Goal: Information Seeking & Learning: Get advice/opinions

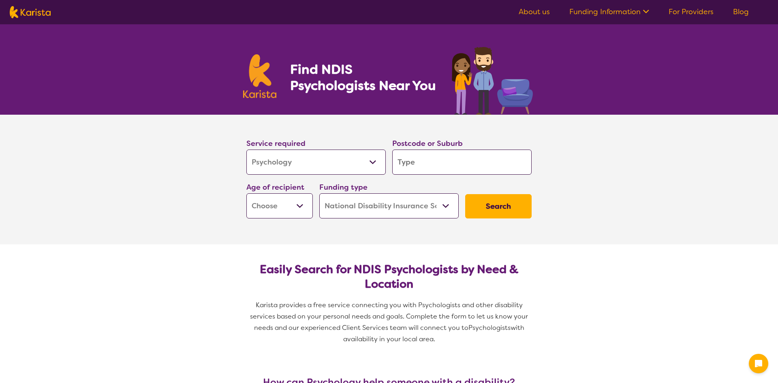
select select "Psychology"
select select "NDIS"
select select "Psychology"
select select "NDIS"
click at [433, 166] on input "search" at bounding box center [461, 162] width 139 height 25
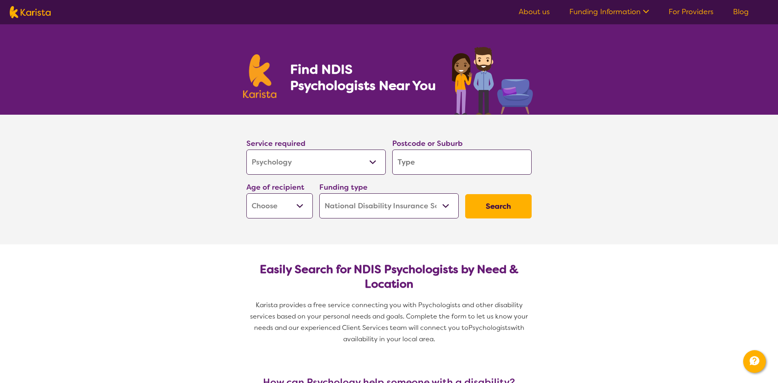
click at [425, 166] on input "search" at bounding box center [461, 162] width 139 height 25
type input "b"
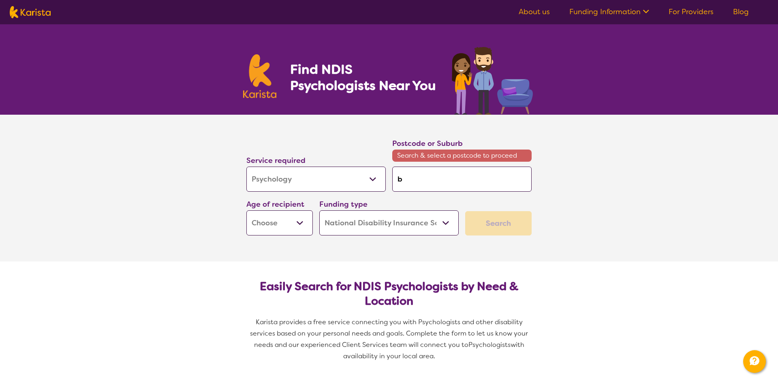
type input "be"
type input "bel"
type input "belm"
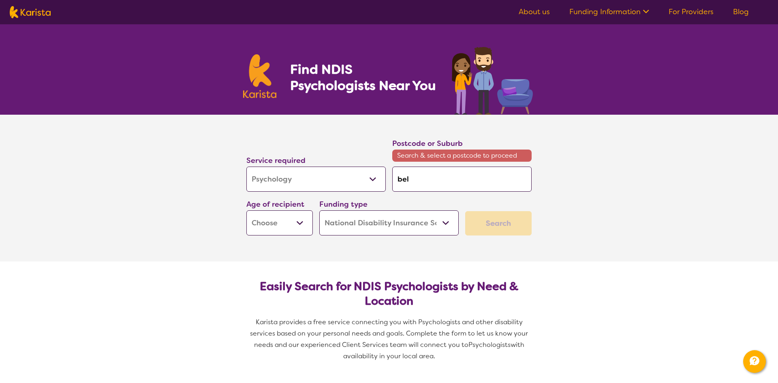
type input "belm"
type input "belmo"
type input "belmon"
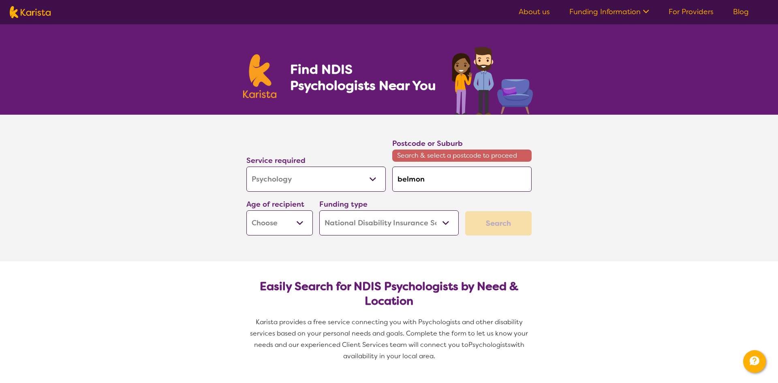
type input "belmont"
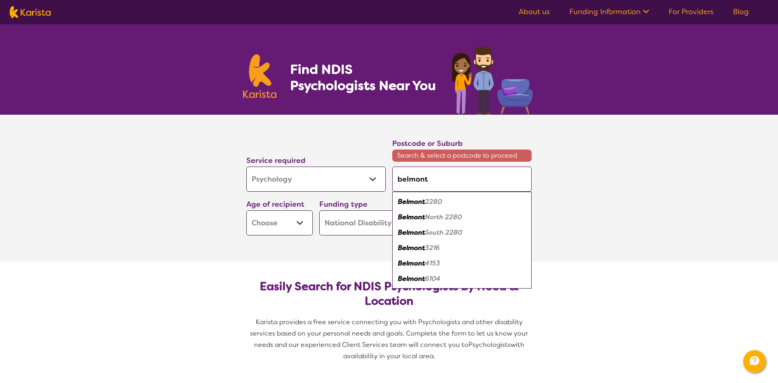
click at [423, 203] on em "Belmont" at bounding box center [411, 201] width 27 height 9
type input "2280"
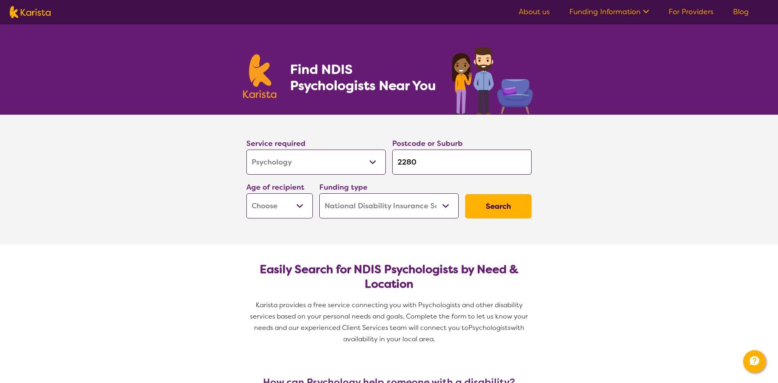
click at [295, 212] on select "Early Childhood - 0 to 9 Child - 10 to 11 Adolescent - 12 to 17 Adult - 18 to 6…" at bounding box center [279, 205] width 66 height 25
select select "AD"
click at [246, 193] on select "Early Childhood - 0 to 9 Child - 10 to 11 Adolescent - 12 to 17 Adult - 18 to 6…" at bounding box center [279, 205] width 66 height 25
select select "AD"
click at [500, 210] on button "Search" at bounding box center [498, 206] width 66 height 24
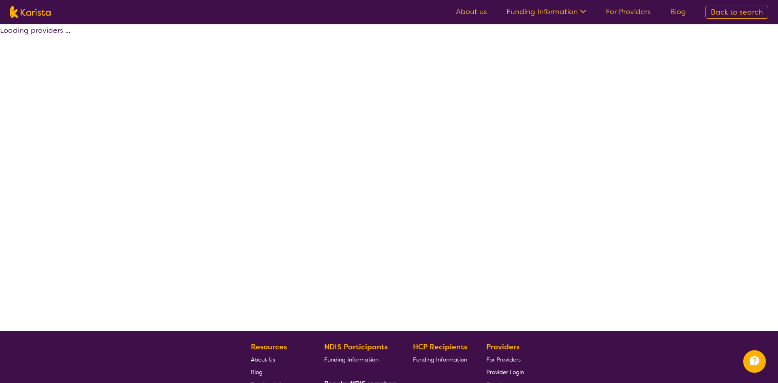
select select "by_score"
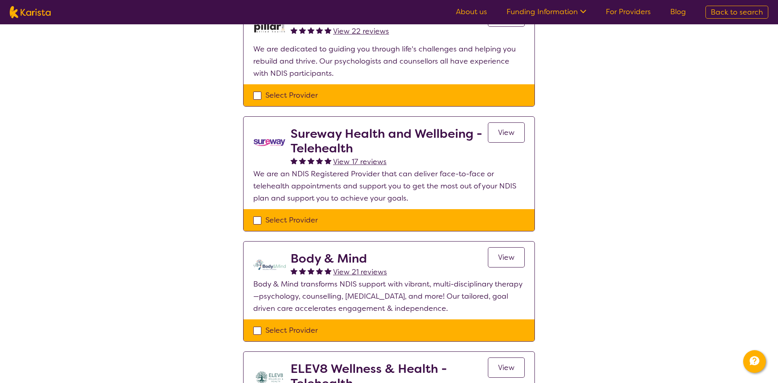
scroll to position [9, 0]
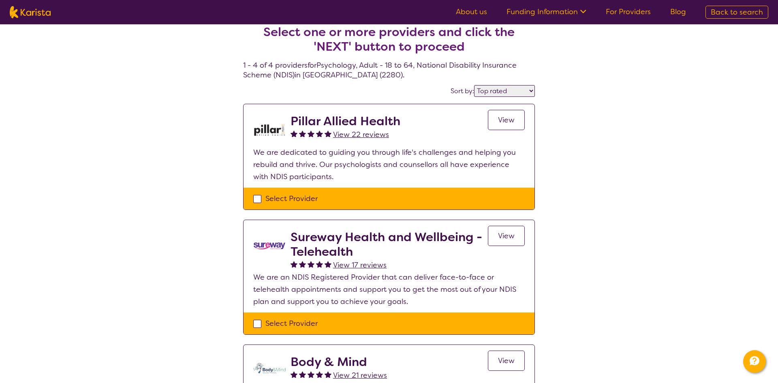
click at [272, 199] on div "Select Provider" at bounding box center [389, 199] width 272 height 12
checkbox input "true"
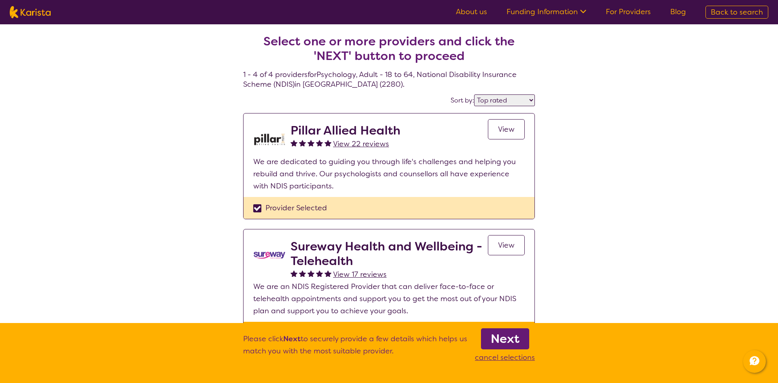
click at [513, 338] on b "Next" at bounding box center [505, 339] width 29 height 16
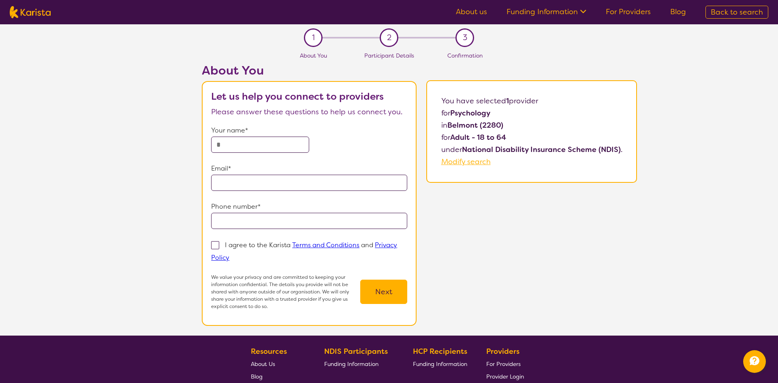
select select "by_score"
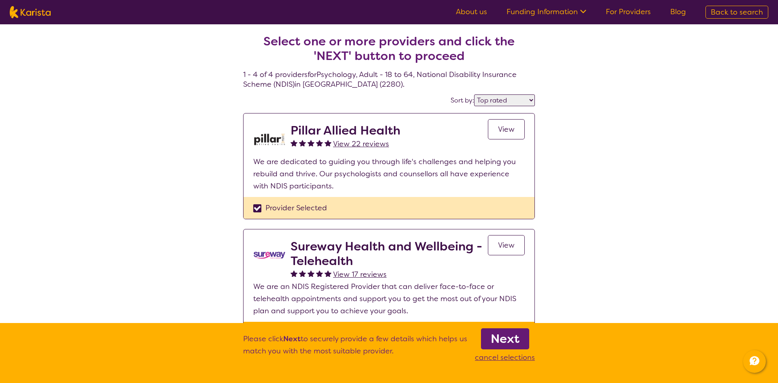
click at [505, 129] on span "View" at bounding box center [506, 129] width 17 height 10
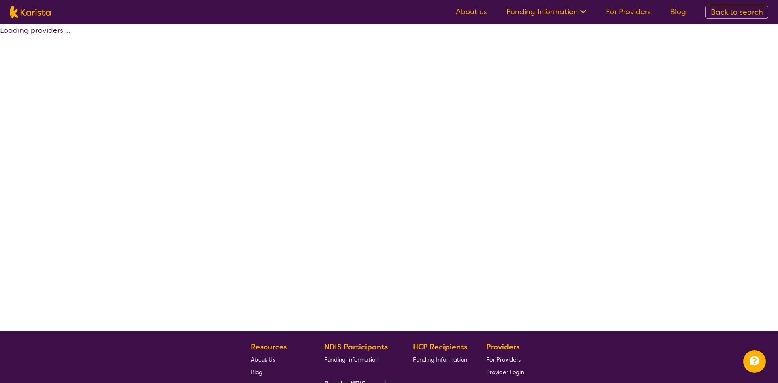
select select "by_score"
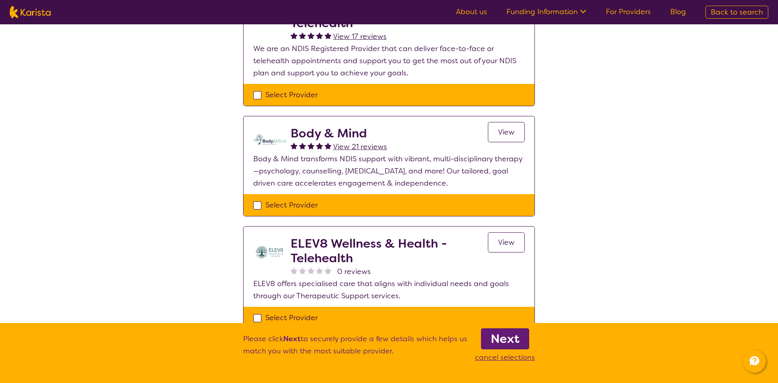
scroll to position [274, 0]
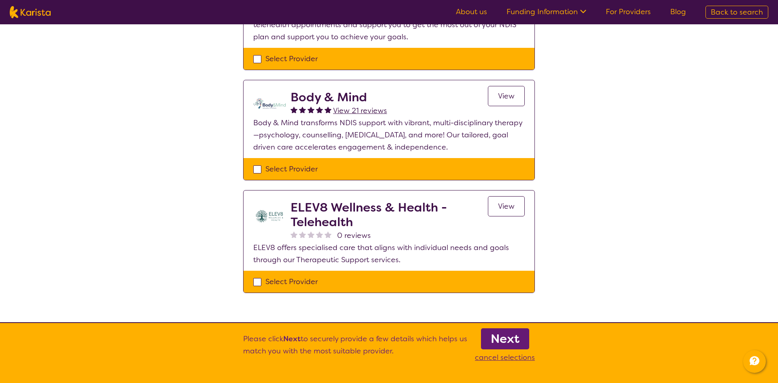
click at [503, 95] on span "View" at bounding box center [506, 96] width 17 height 10
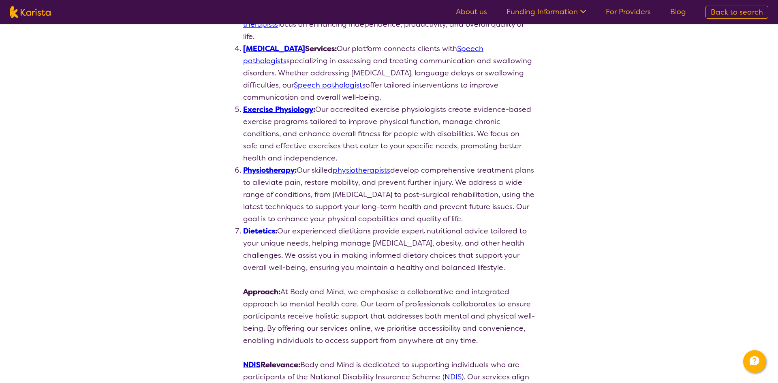
scroll to position [291, 0]
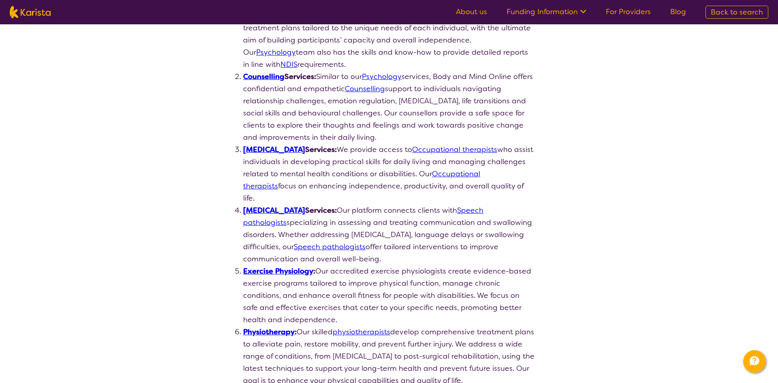
select select "by_score"
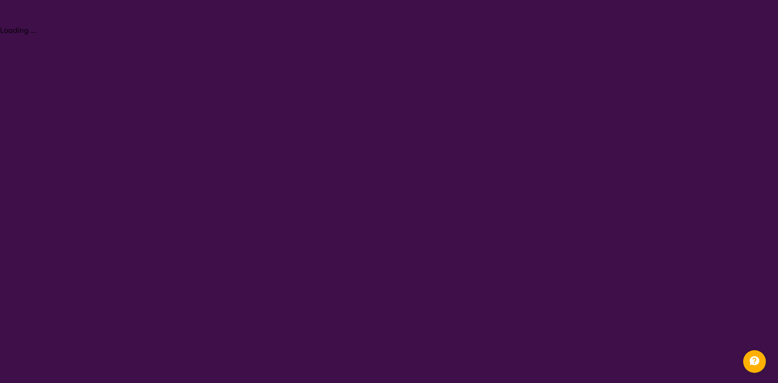
select select "Psychology"
select select "AD"
select select "NDIS"
select select "Psychology"
select select "AD"
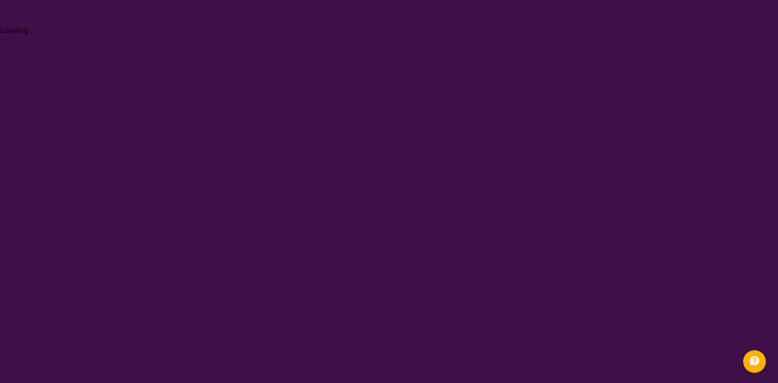
select select "NDIS"
